Goal: Check status: Check status

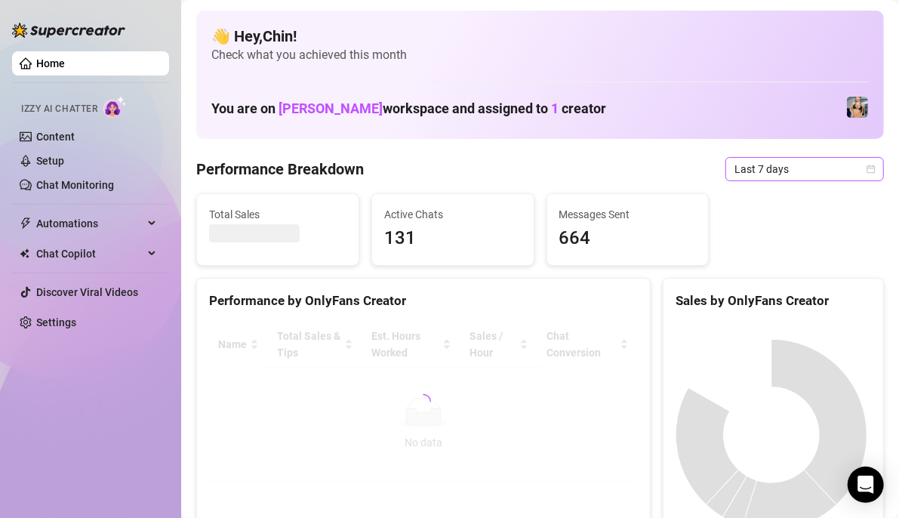
click at [866, 168] on icon "calendar" at bounding box center [870, 169] width 9 height 9
click at [867, 169] on icon "calendar" at bounding box center [871, 169] width 8 height 8
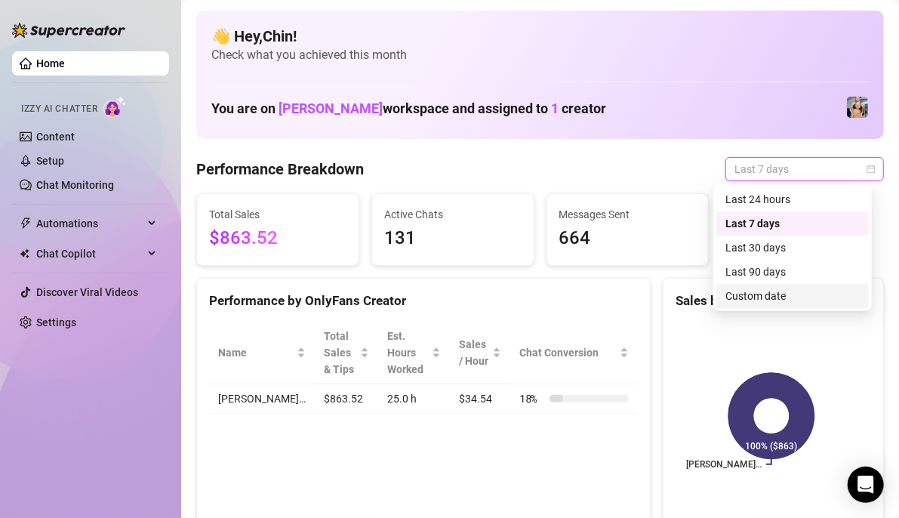
click at [774, 289] on div "Custom date" at bounding box center [792, 296] width 134 height 17
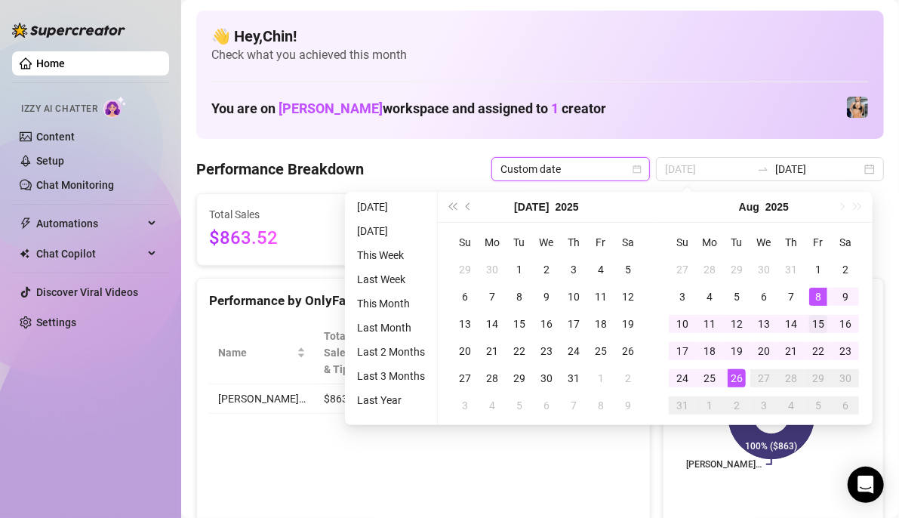
type input "[DATE]"
click at [814, 318] on div "15" at bounding box center [818, 324] width 18 height 18
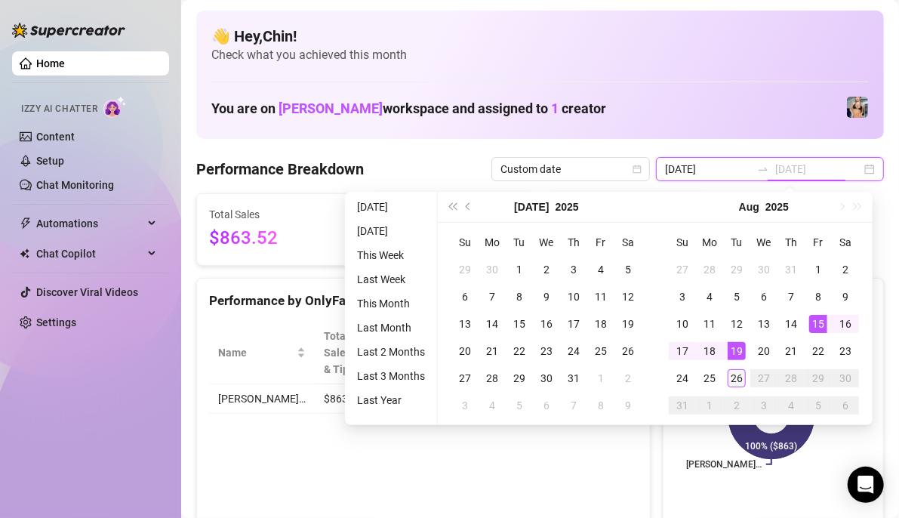
type input "[DATE]"
click at [731, 378] on div "26" at bounding box center [737, 378] width 18 height 18
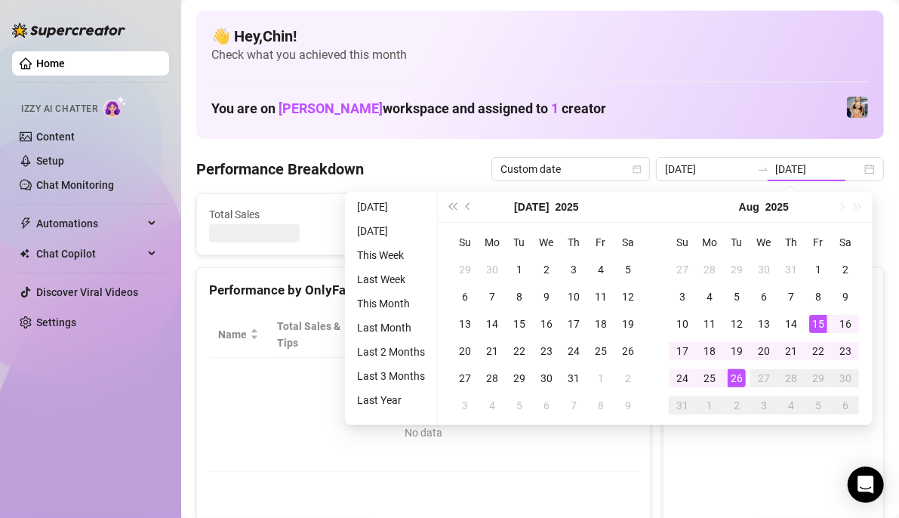
type input "[DATE]"
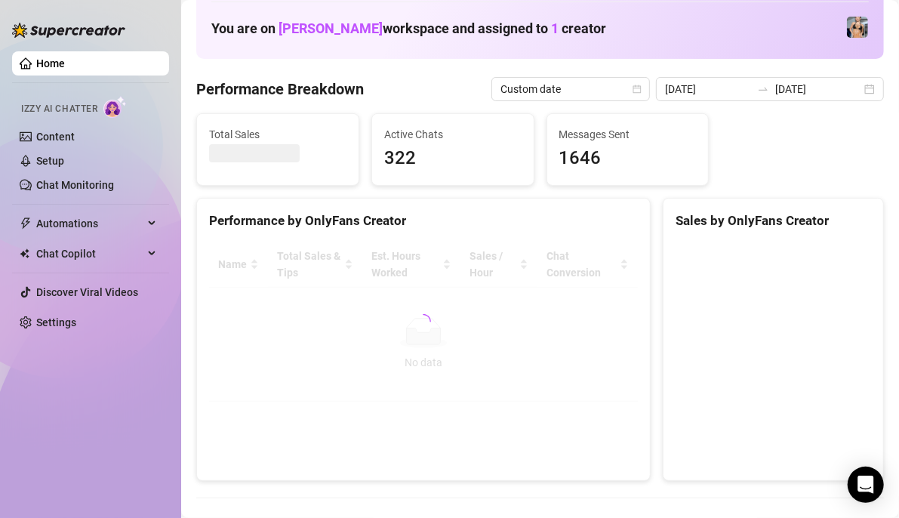
scroll to position [151, 0]
